Goal: Check status: Check status

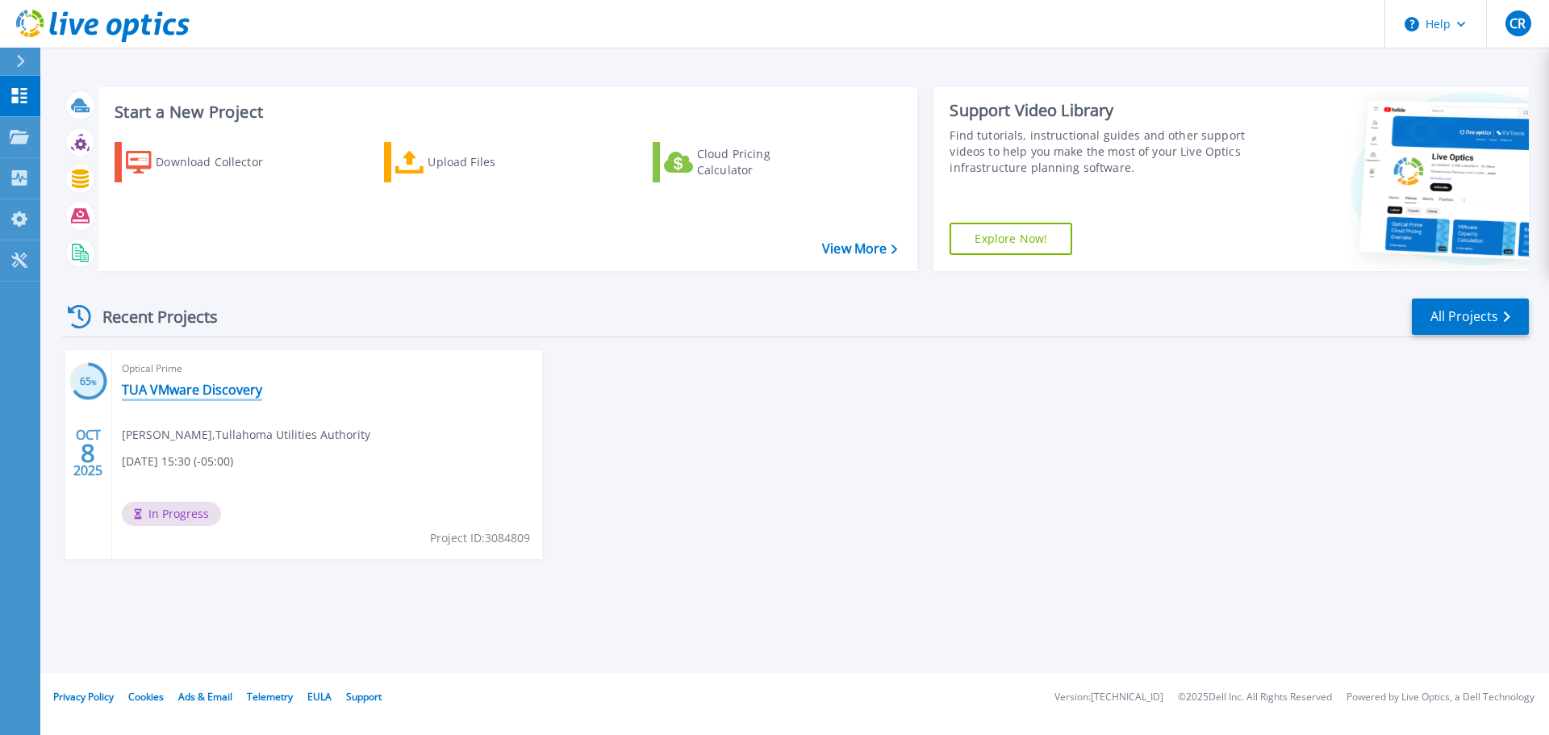
click at [206, 391] on link "TUA VMware Discovery" at bounding box center [192, 390] width 140 height 16
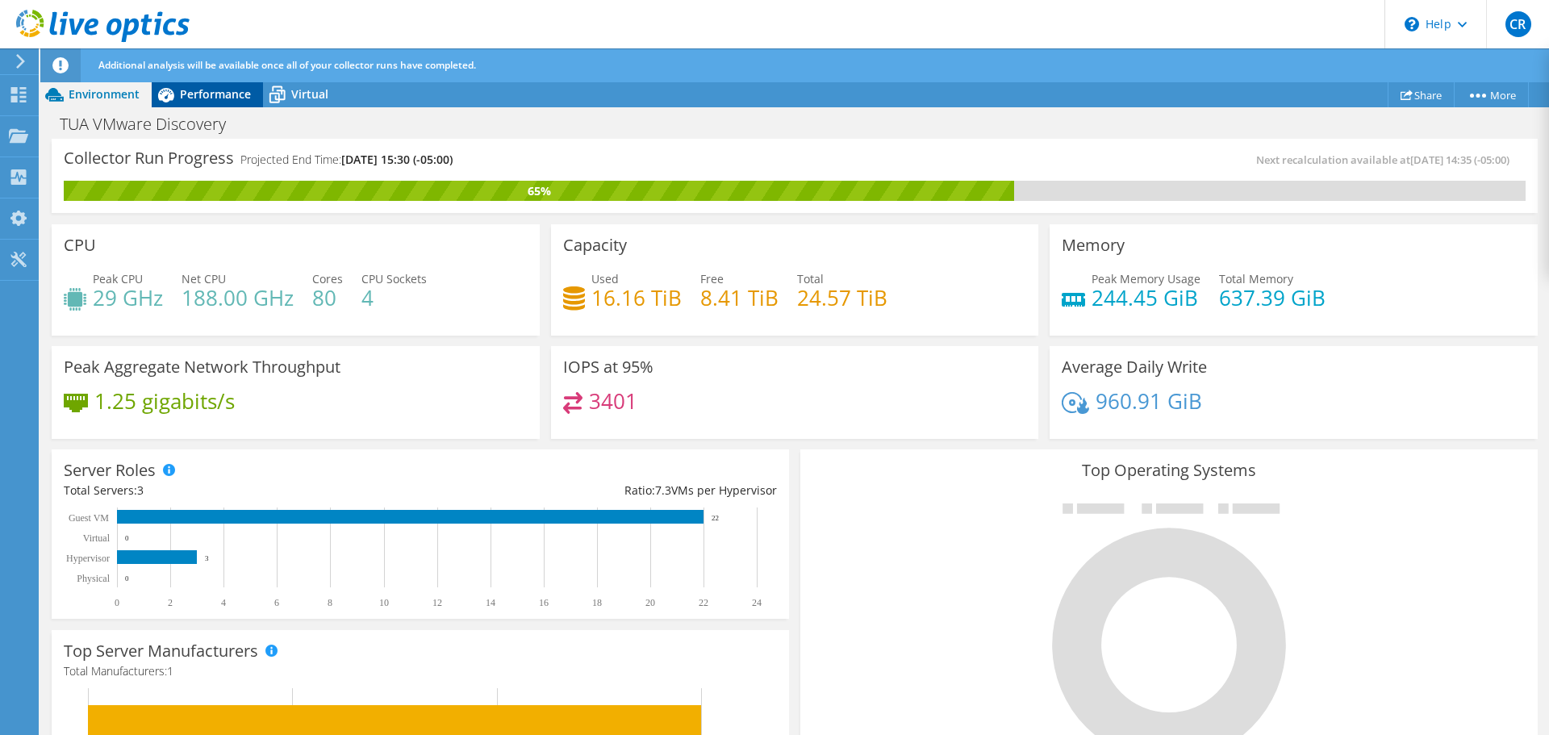
click at [198, 98] on span "Performance" at bounding box center [215, 93] width 71 height 15
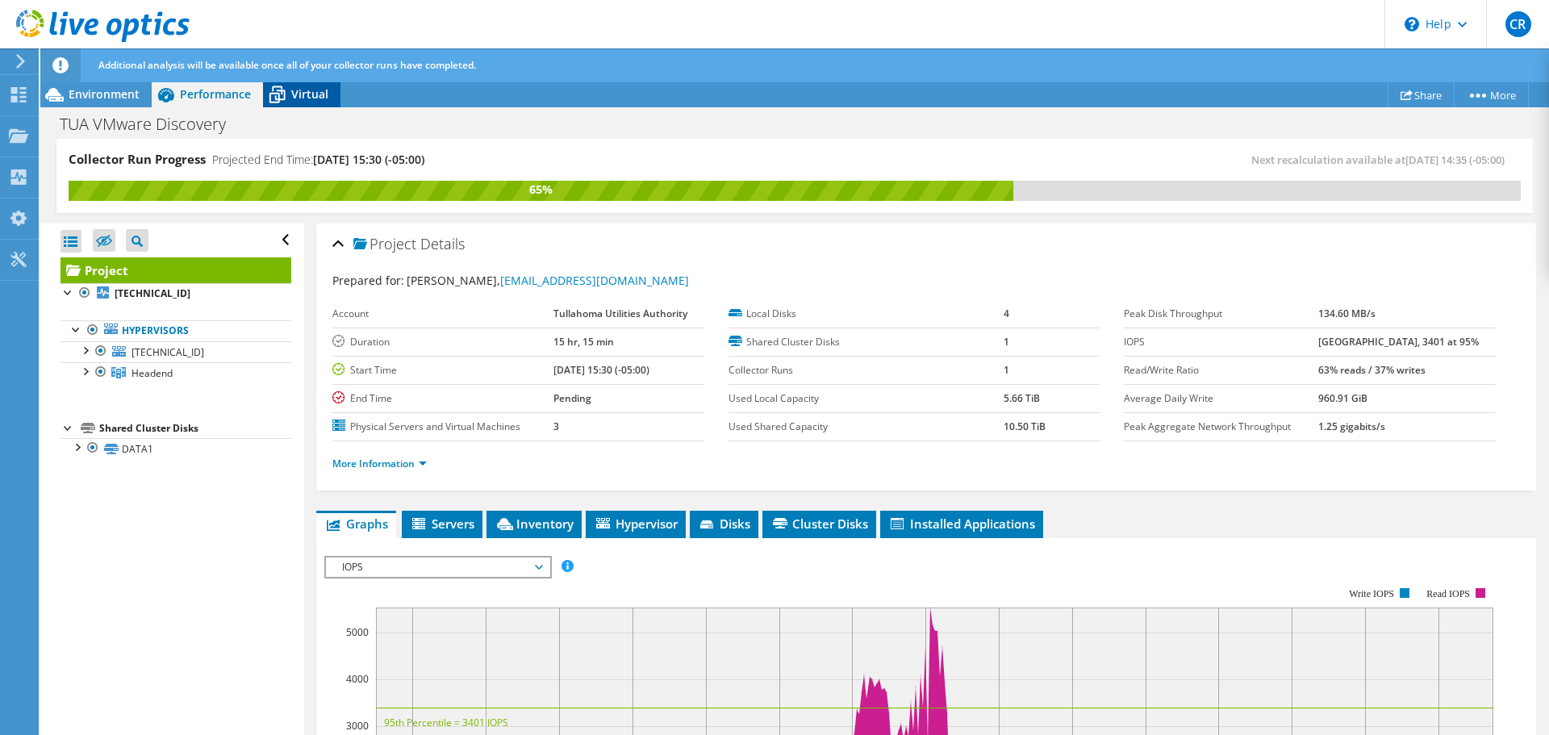
click at [303, 97] on span "Virtual" at bounding box center [309, 93] width 37 height 15
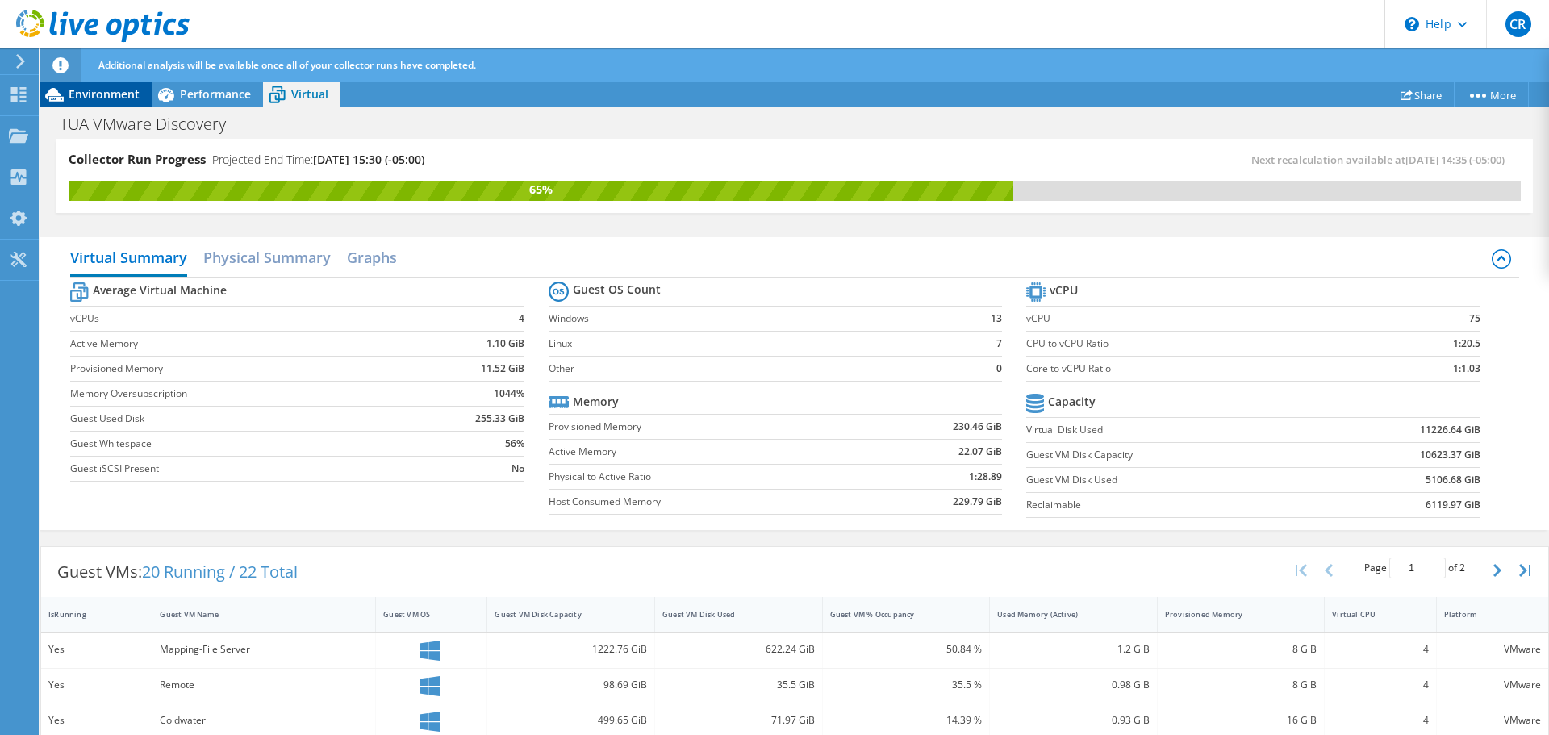
click at [94, 96] on span "Environment" at bounding box center [104, 93] width 71 height 15
